Goal: Task Accomplishment & Management: Manage account settings

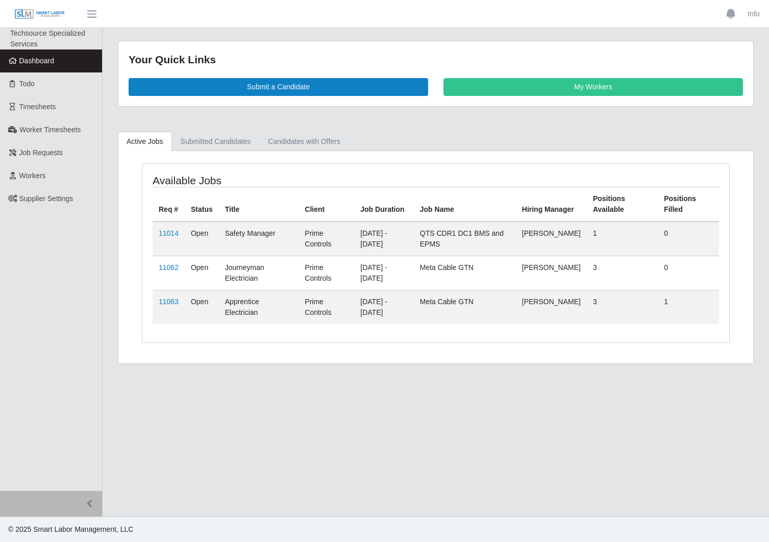
click at [628, 121] on div "Your Quick Links Submit a Candidate My Workers Active Jobs Submitted Candidates…" at bounding box center [436, 202] width 666 height 323
click at [44, 105] on span "Timesheets" at bounding box center [37, 107] width 37 height 8
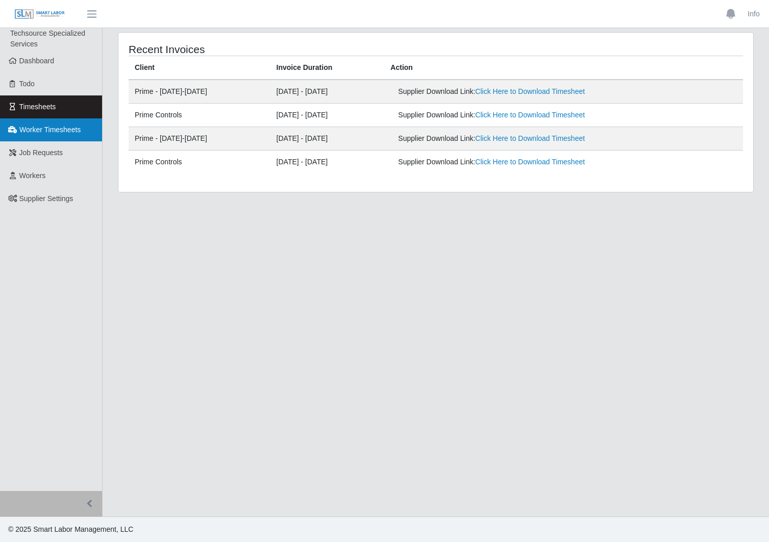
click at [57, 136] on link "Worker Timesheets" at bounding box center [51, 129] width 102 height 23
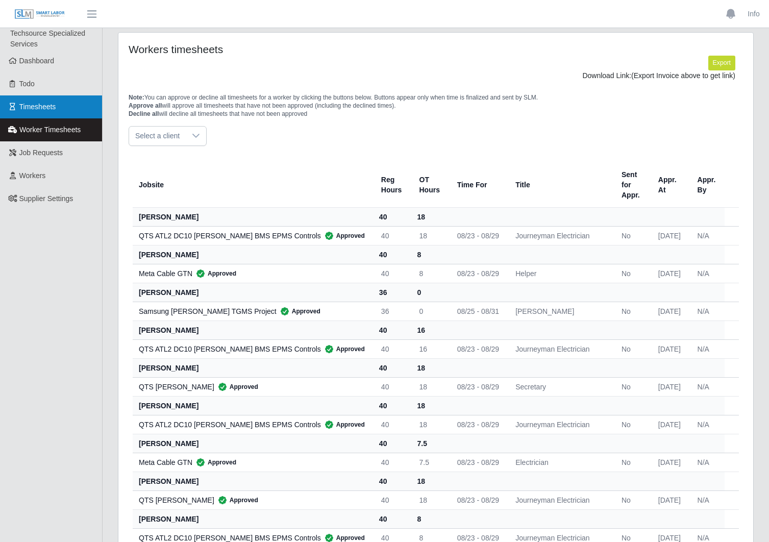
click at [31, 108] on span "Timesheets" at bounding box center [37, 107] width 37 height 8
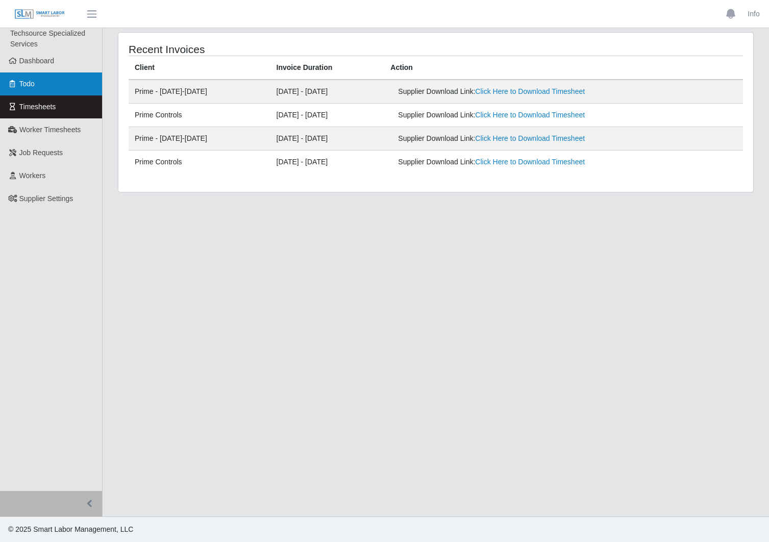
click at [36, 81] on link "Todo" at bounding box center [51, 83] width 102 height 23
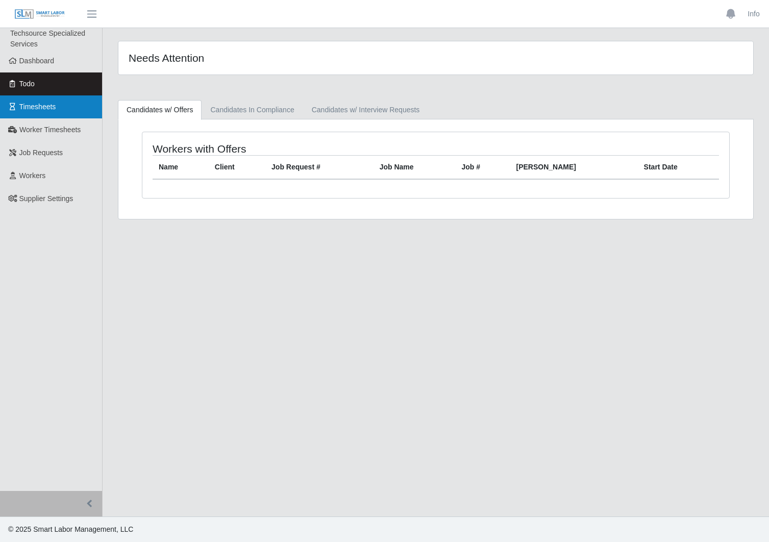
click at [35, 105] on span "Timesheets" at bounding box center [37, 107] width 37 height 8
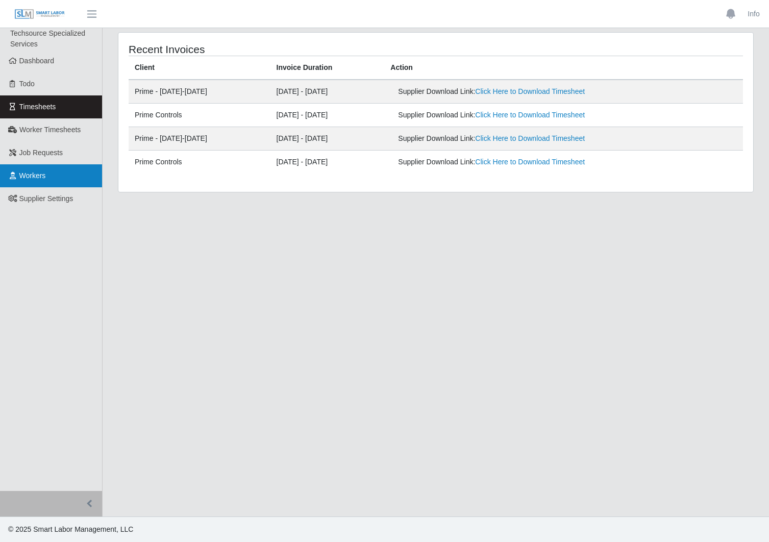
click at [60, 186] on link "Workers" at bounding box center [51, 175] width 102 height 23
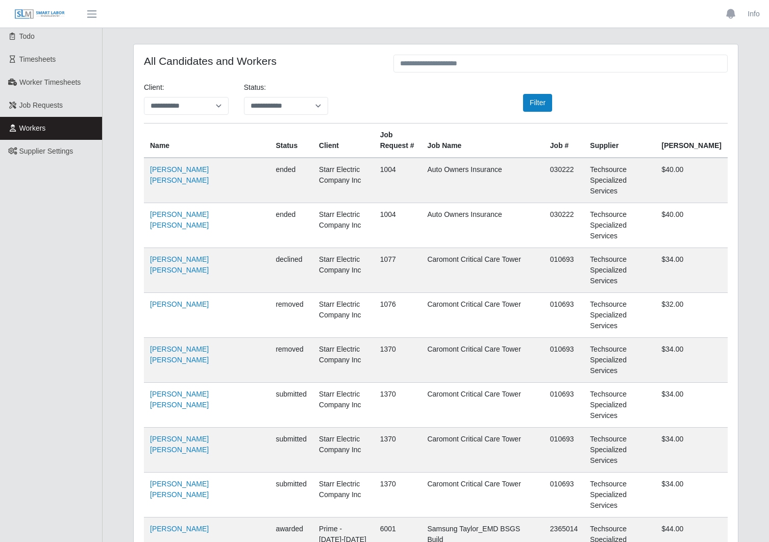
scroll to position [48, 0]
click at [57, 64] on link "Timesheets" at bounding box center [51, 58] width 102 height 23
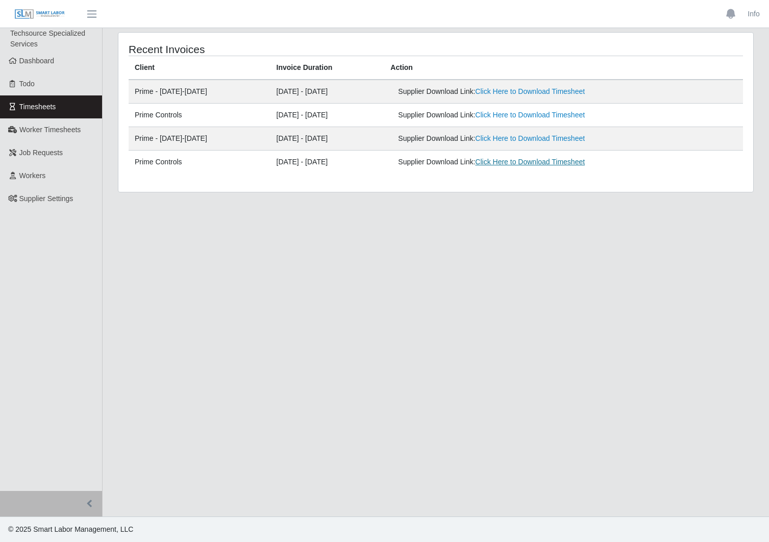
click at [535, 164] on link "Click Here to Download Timesheet" at bounding box center [530, 162] width 110 height 8
